Goal: Task Accomplishment & Management: Complete application form

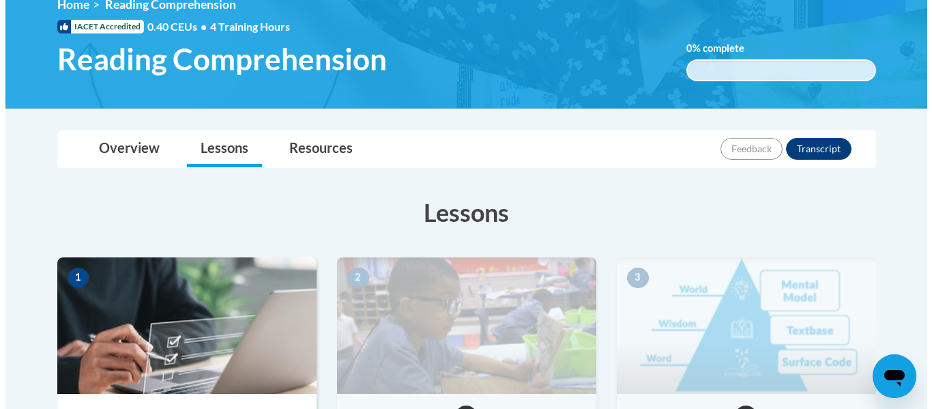
scroll to position [350, 0]
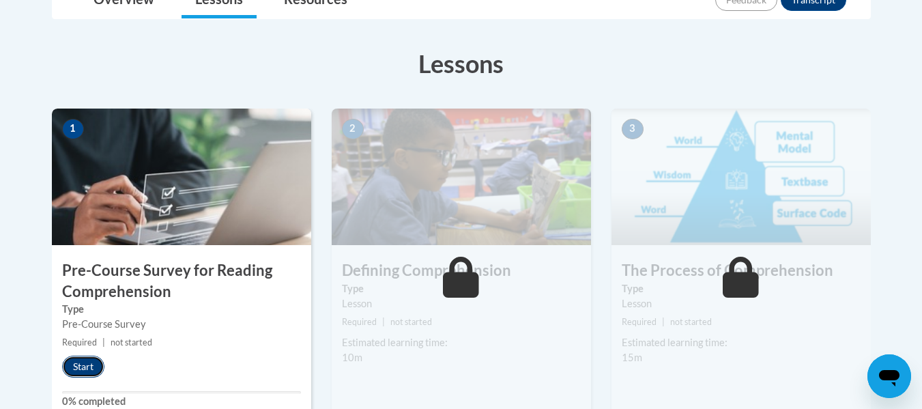
click at [87, 368] on button "Start" at bounding box center [83, 367] width 42 height 22
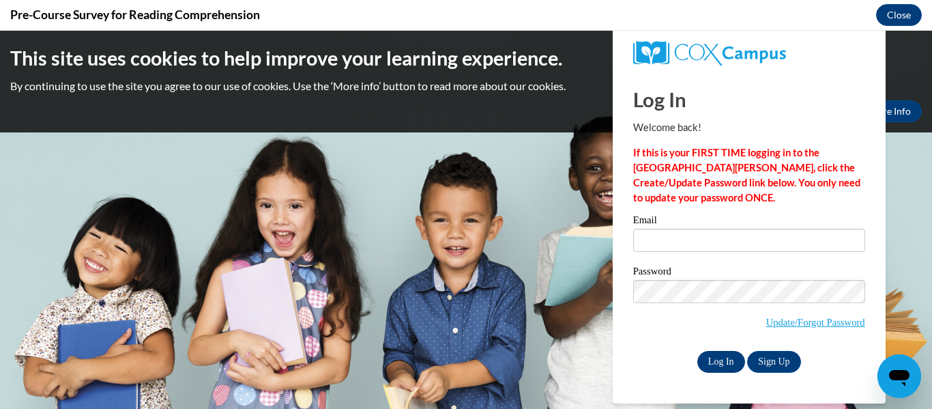
scroll to position [0, 0]
type input "dbiernat@kusd.edu"
click at [728, 359] on input "Log In" at bounding box center [721, 362] width 48 height 22
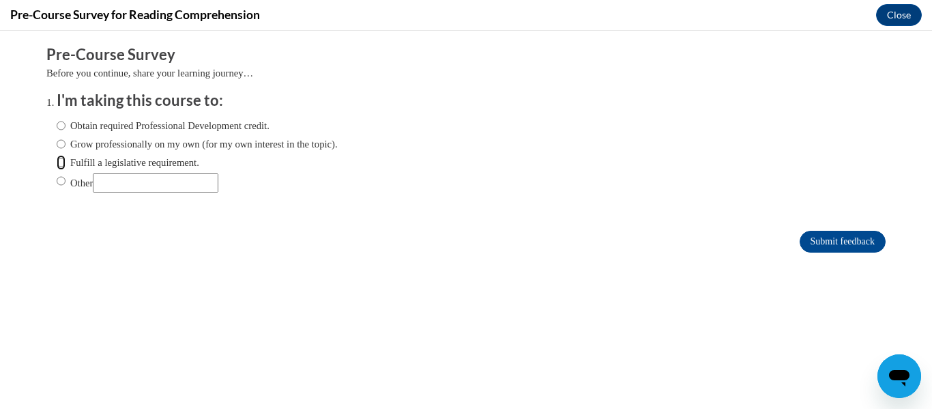
click at [57, 162] on input "Fulfill a legislative requirement." at bounding box center [61, 162] width 9 height 15
radio input "true"
click at [839, 237] on input "Submit feedback" at bounding box center [843, 242] width 86 height 22
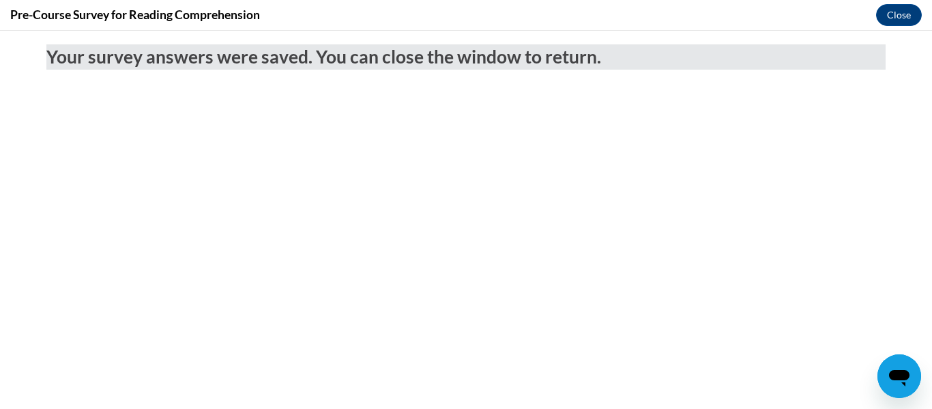
click at [839, 237] on body "Your survey answers were saved. You can close the window to return." at bounding box center [466, 220] width 932 height 378
click at [891, 12] on button "Close" at bounding box center [899, 15] width 46 height 22
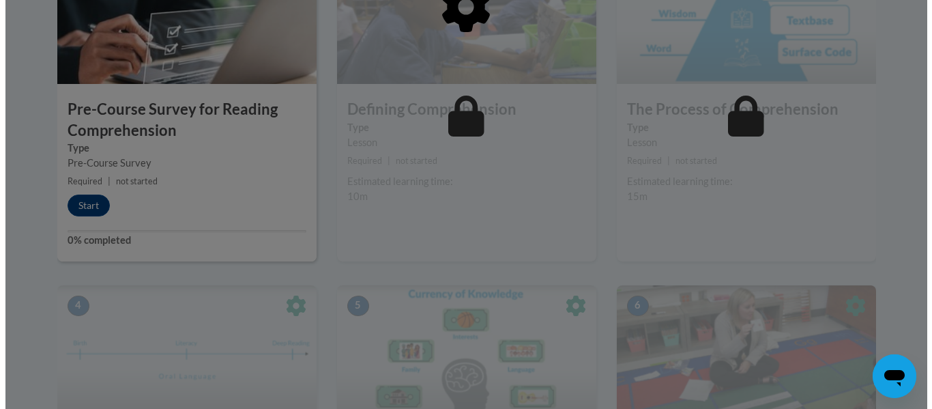
scroll to position [512, 0]
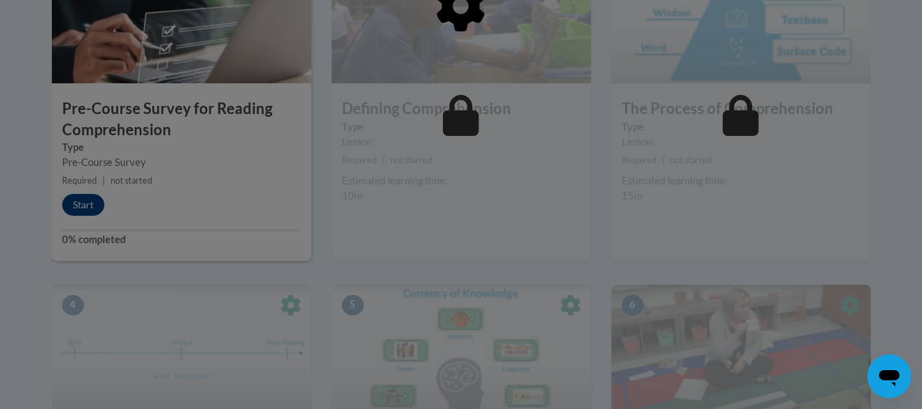
click at [78, 203] on div at bounding box center [461, 76] width 819 height 259
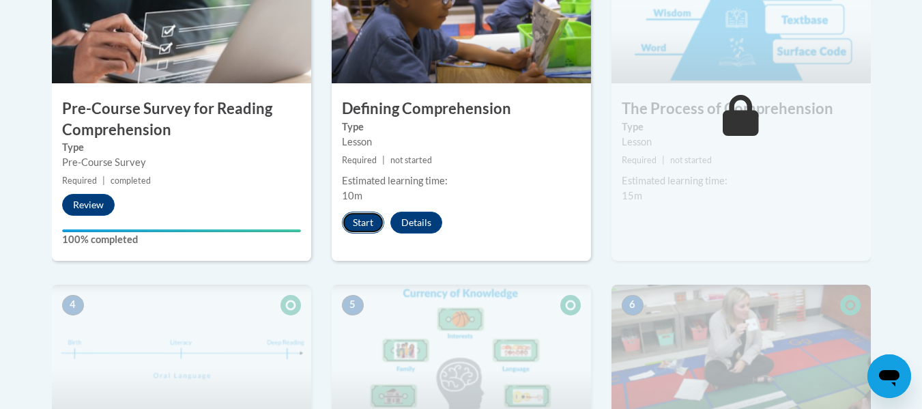
click at [363, 223] on button "Start" at bounding box center [363, 223] width 42 height 22
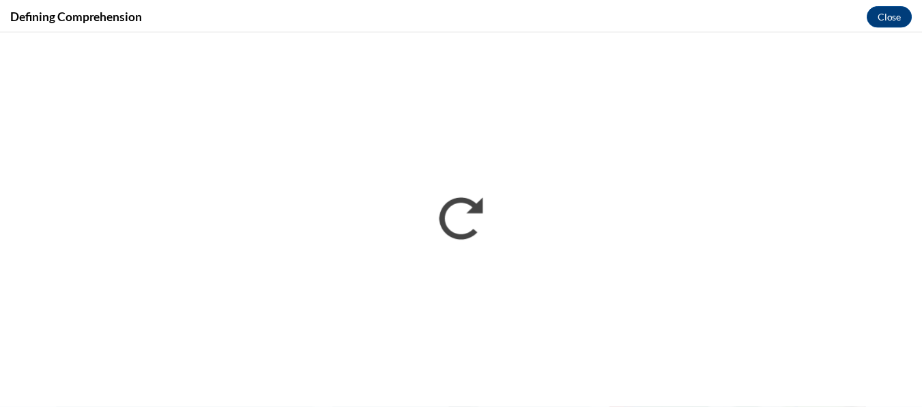
scroll to position [0, 0]
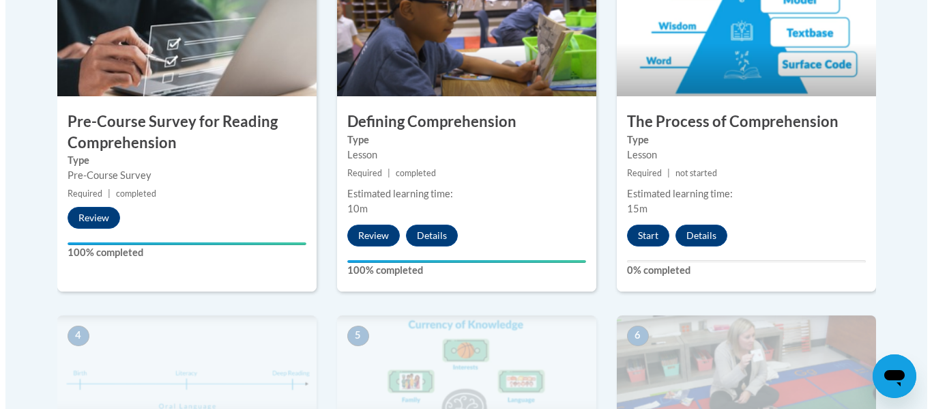
scroll to position [498, 0]
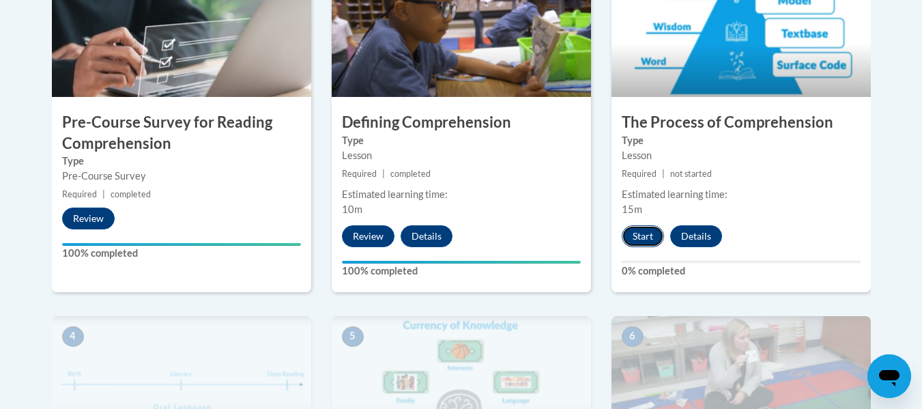
click at [642, 237] on button "Start" at bounding box center [643, 236] width 42 height 22
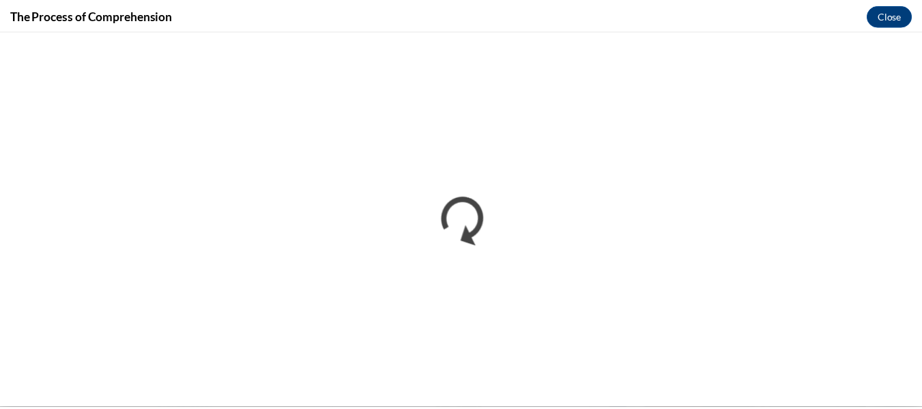
scroll to position [0, 0]
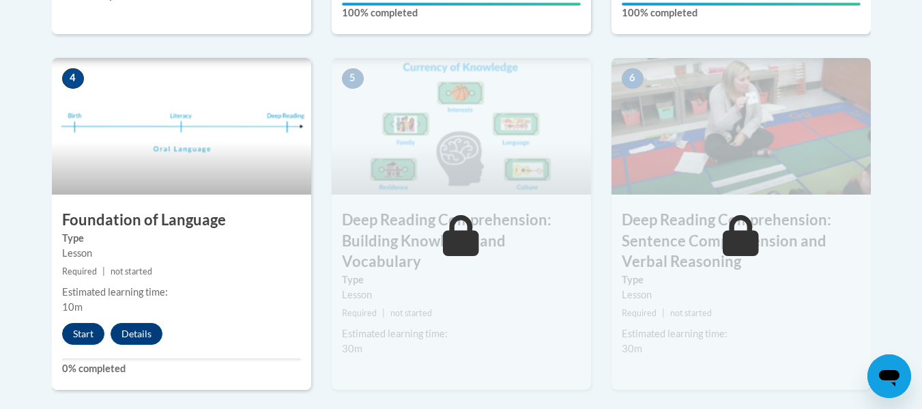
scroll to position [755, 0]
